Goal: Task Accomplishment & Management: Manage account settings

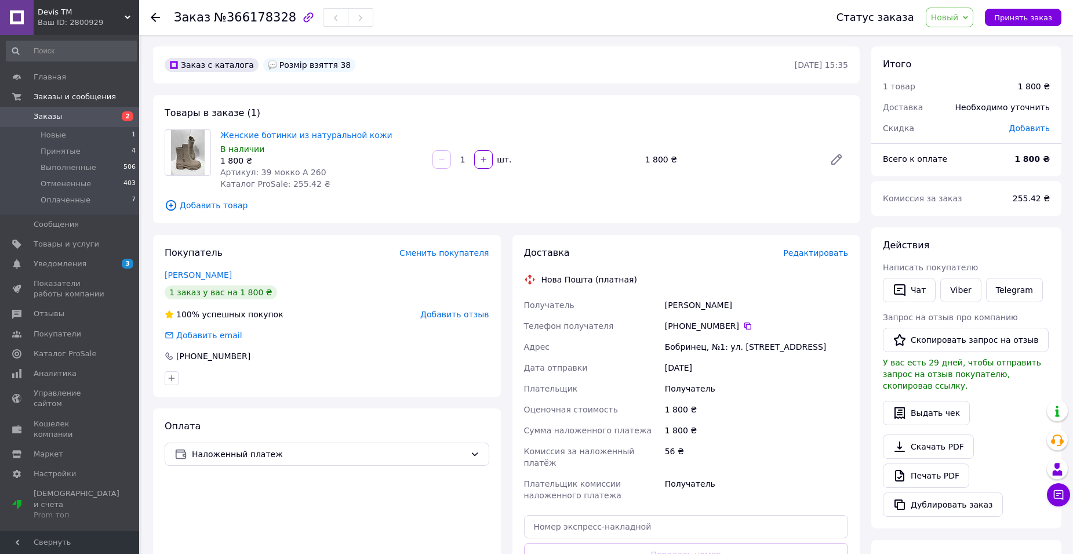
click at [38, 107] on link "Заказы 2" at bounding box center [71, 117] width 143 height 20
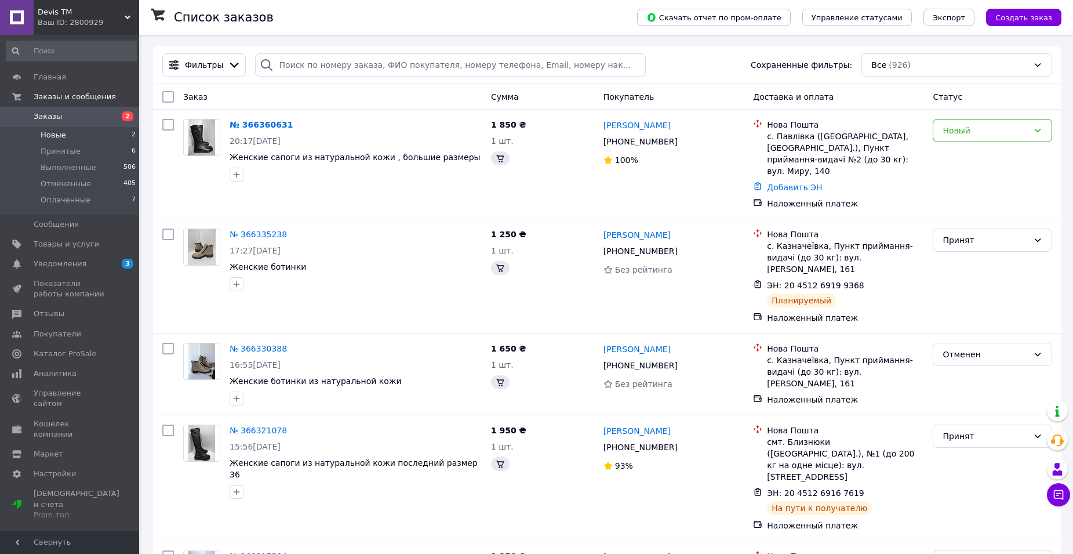
click at [48, 139] on span "Новые" at bounding box center [54, 135] width 26 height 10
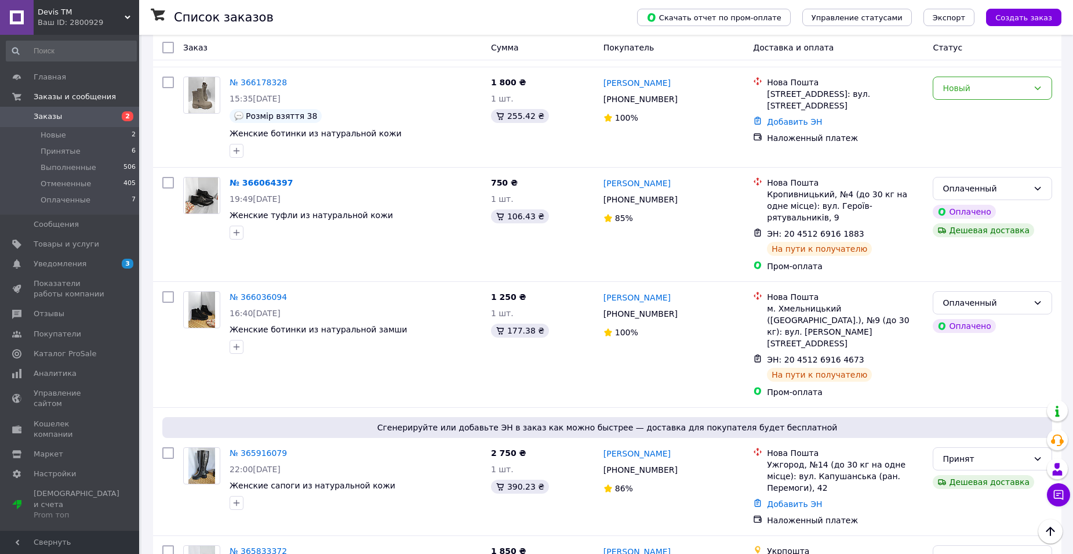
scroll to position [290, 0]
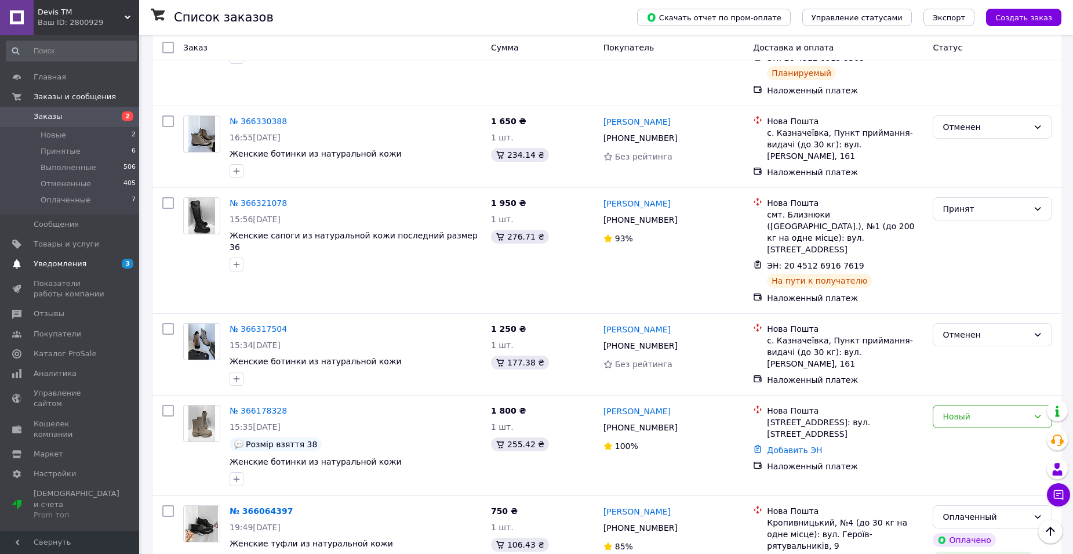
click at [43, 260] on span "Уведомления" at bounding box center [60, 264] width 53 height 10
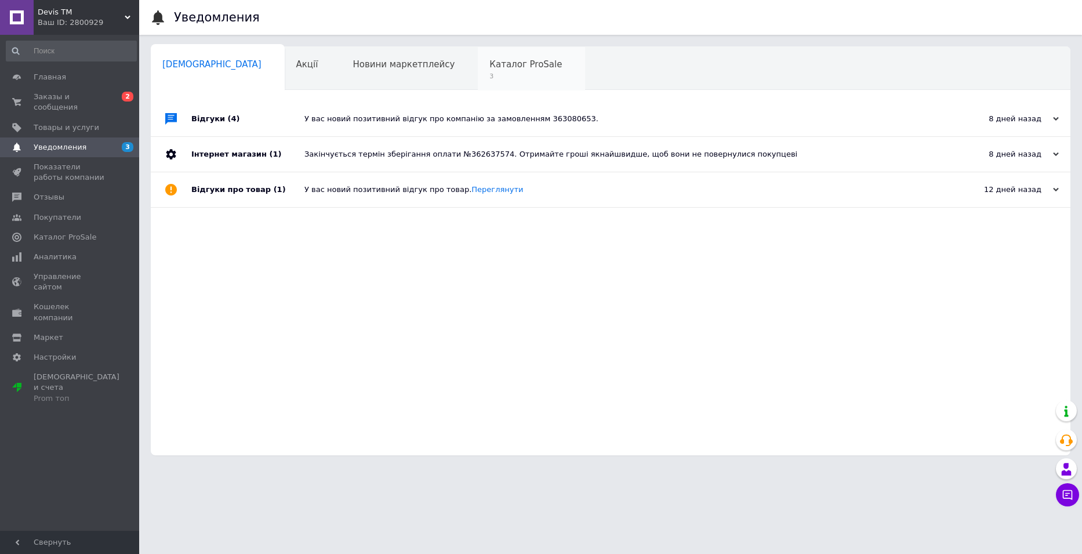
click at [489, 68] on span "Каталог ProSale" at bounding box center [525, 64] width 72 height 10
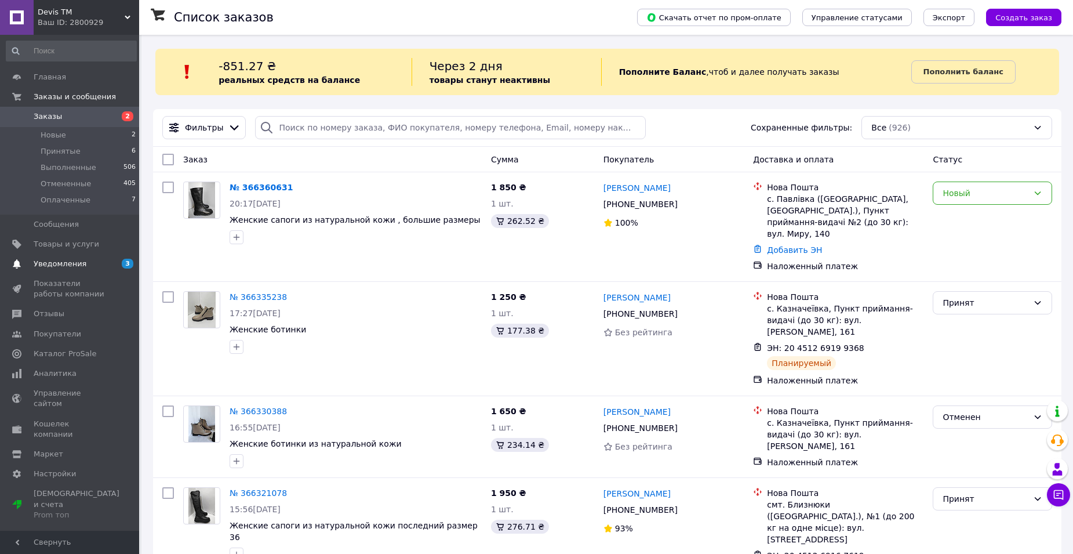
click at [59, 260] on span "Уведомления" at bounding box center [60, 264] width 53 height 10
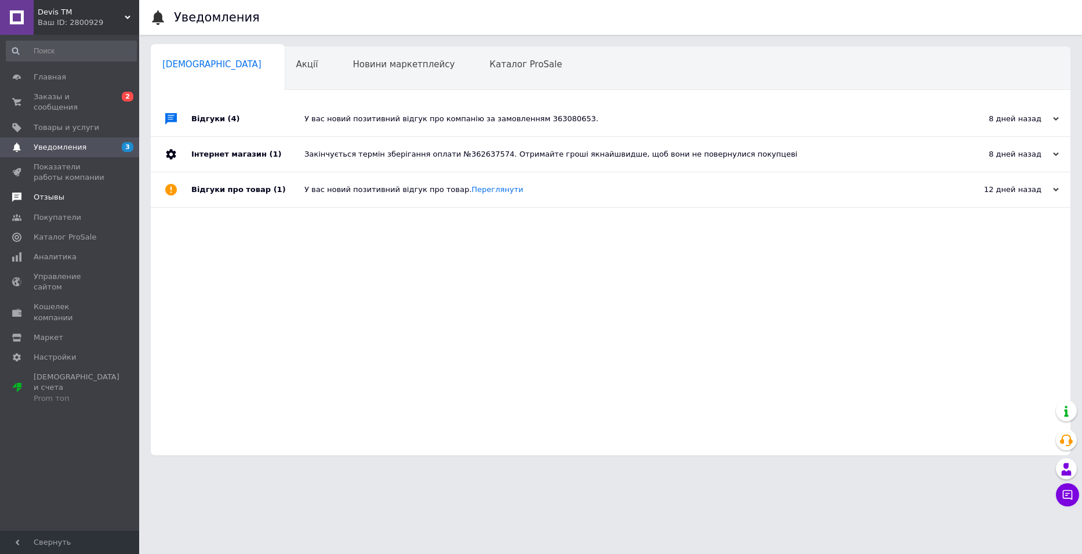
click at [36, 192] on span "Отзывы" at bounding box center [49, 197] width 31 height 10
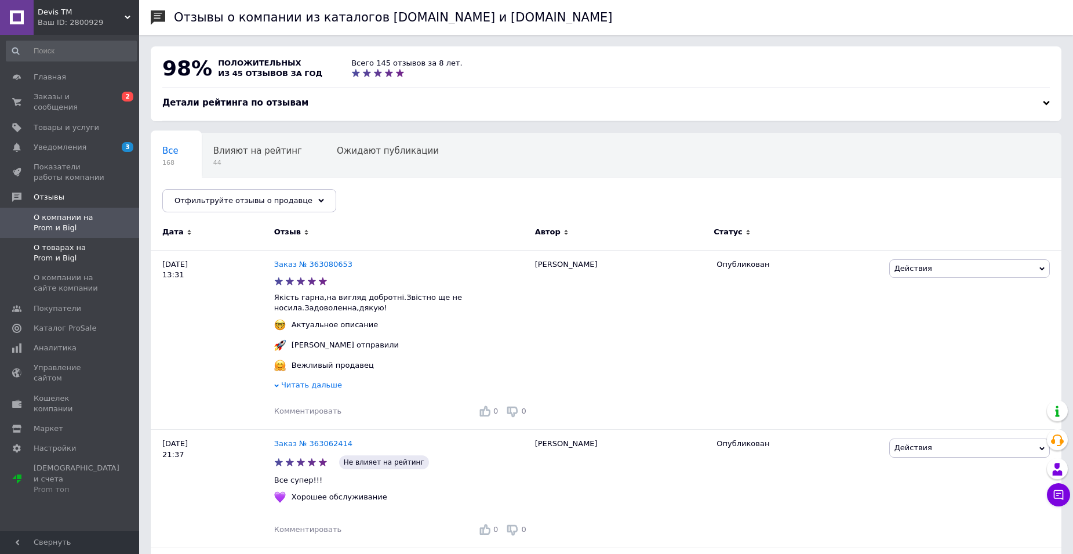
click at [67, 242] on span "О товарах на Prom и Bigl" at bounding box center [71, 252] width 74 height 21
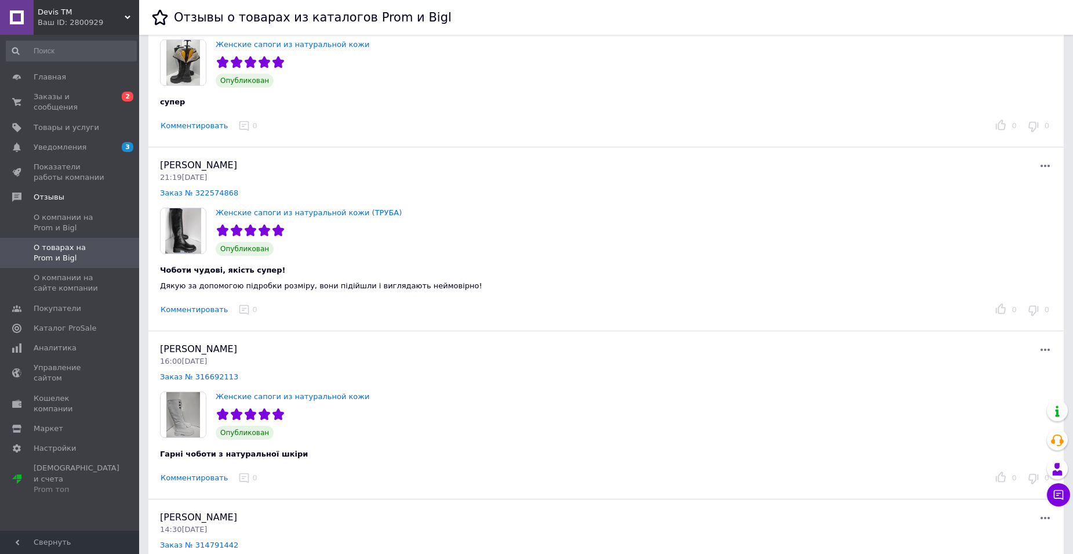
scroll to position [812, 0]
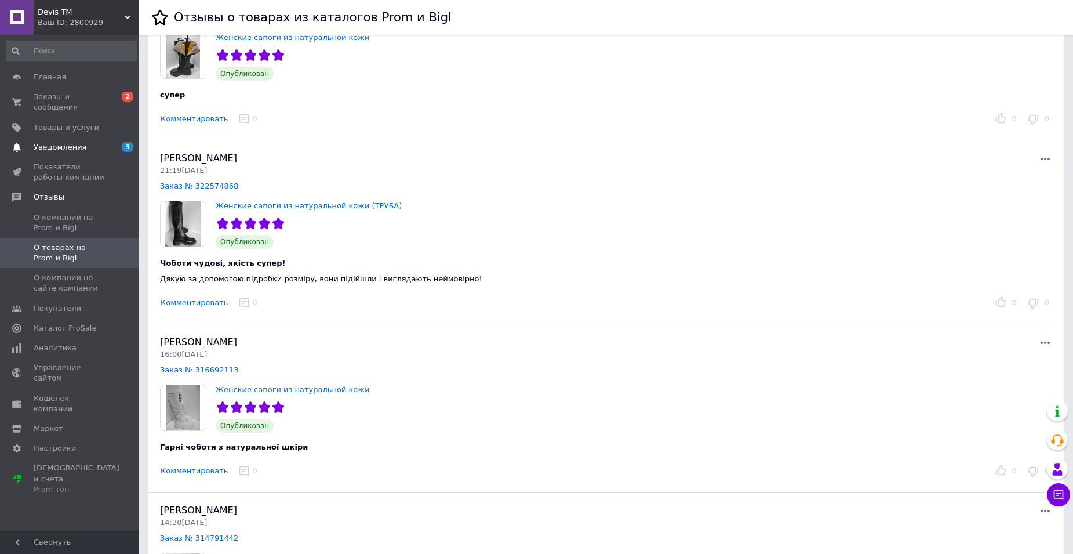
click at [54, 142] on link "Уведомления 3" at bounding box center [71, 147] width 143 height 20
